Goal: Transaction & Acquisition: Purchase product/service

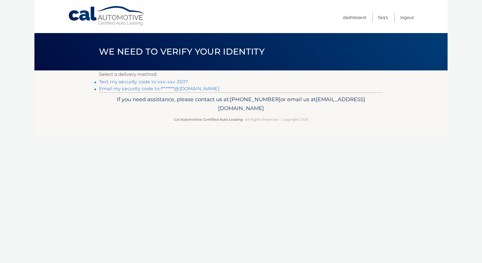
click at [146, 83] on link "Text my security code to xxx-xxx-3307" at bounding box center [143, 81] width 89 height 5
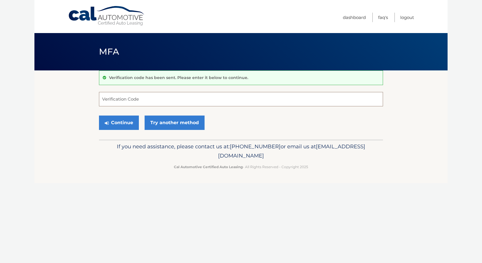
click at [141, 96] on input "Verification Code" at bounding box center [241, 99] width 284 height 14
type input "931549"
click at [119, 123] on button "Continue" at bounding box center [119, 122] width 40 height 14
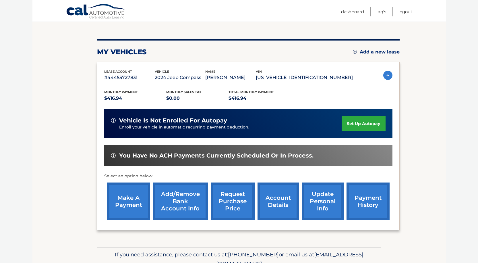
scroll to position [85, 0]
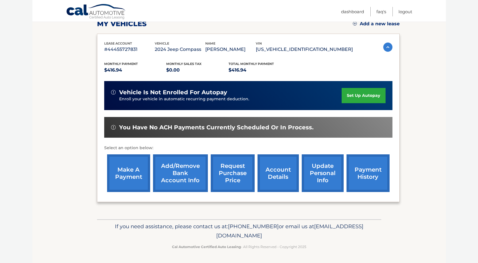
click at [133, 176] on link "make a payment" at bounding box center [128, 173] width 43 height 38
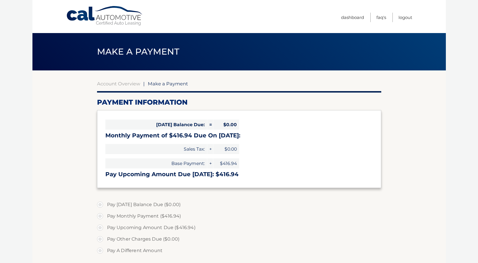
select select "MWEyNzgzYzYtNzY0MC00NzAwLWEwZmYtNTc5ODY1NGQ5NTA4"
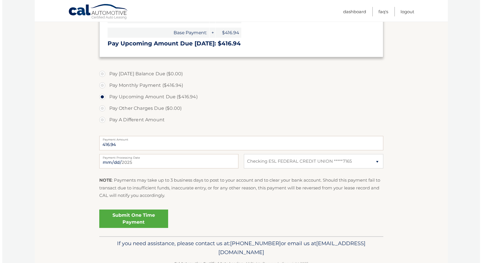
scroll to position [146, 0]
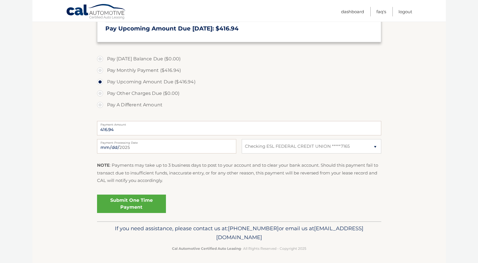
click at [128, 204] on link "Submit One Time Payment" at bounding box center [131, 203] width 69 height 18
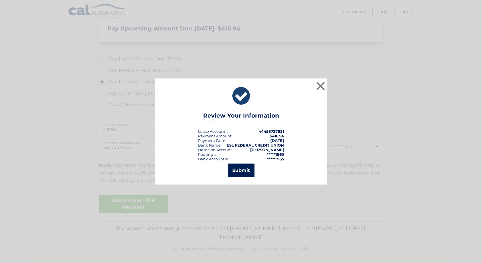
click at [240, 168] on button "Submit" at bounding box center [241, 170] width 27 height 14
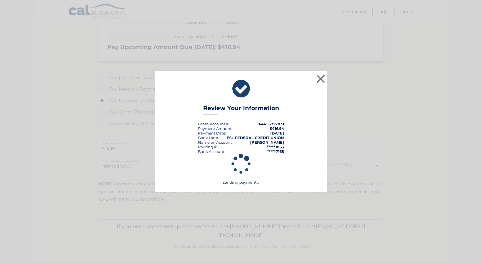
scroll to position [127, 0]
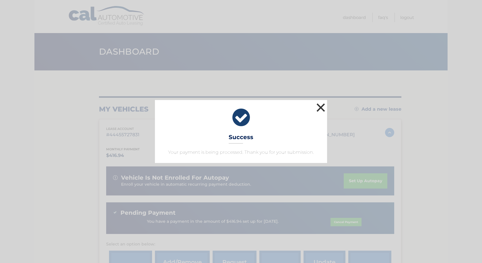
click at [323, 109] on button "×" at bounding box center [320, 107] width 11 height 11
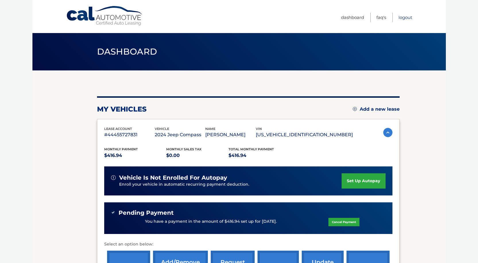
click at [409, 19] on link "Logout" at bounding box center [405, 17] width 14 height 9
